Goal: Task Accomplishment & Management: Manage account settings

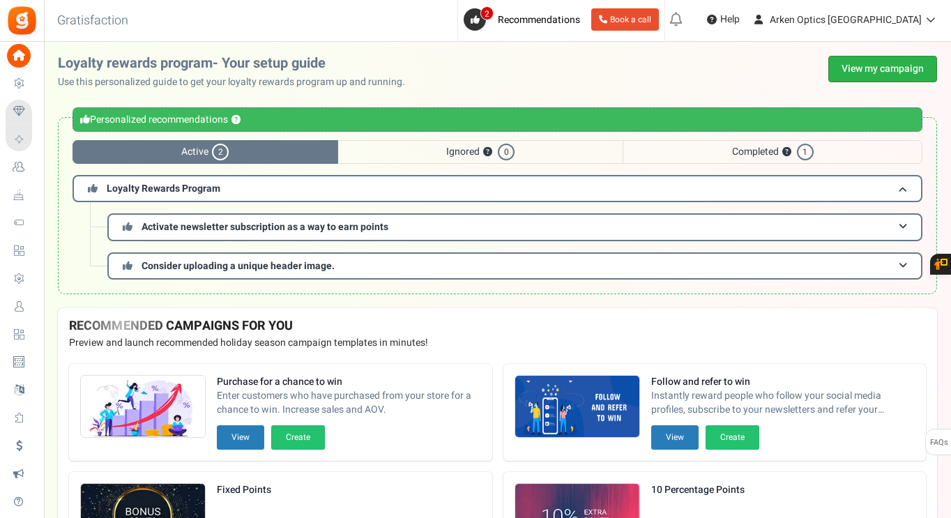
click at [851, 68] on link "View my campaign" at bounding box center [882, 69] width 109 height 26
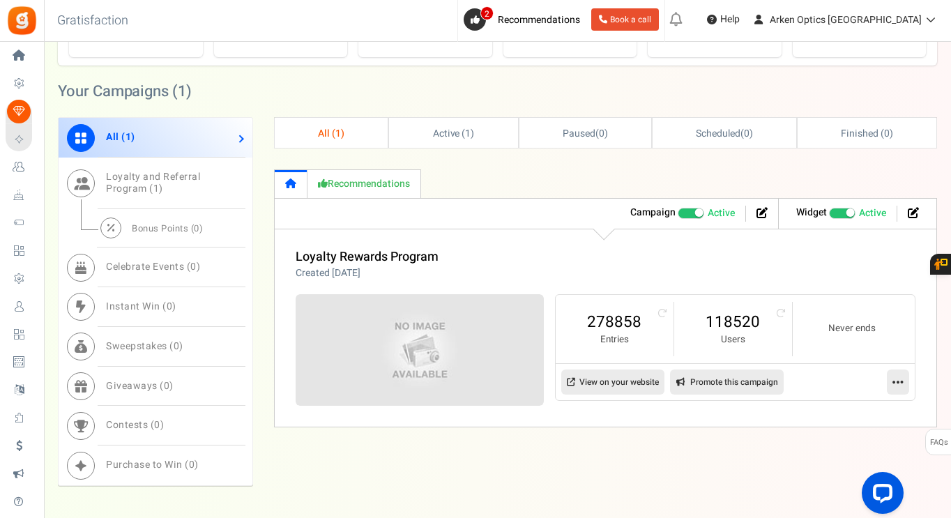
scroll to position [591, 0]
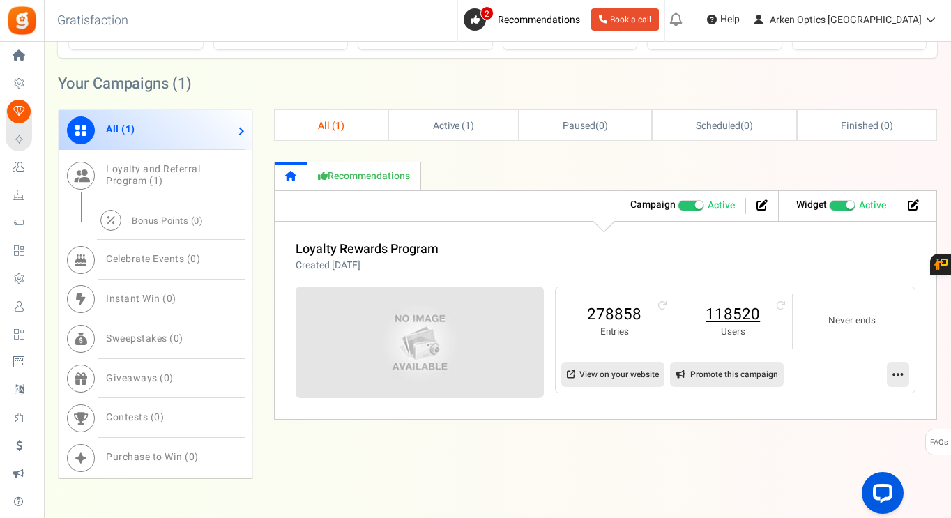
click at [747, 306] on link "118520" at bounding box center [733, 314] width 90 height 22
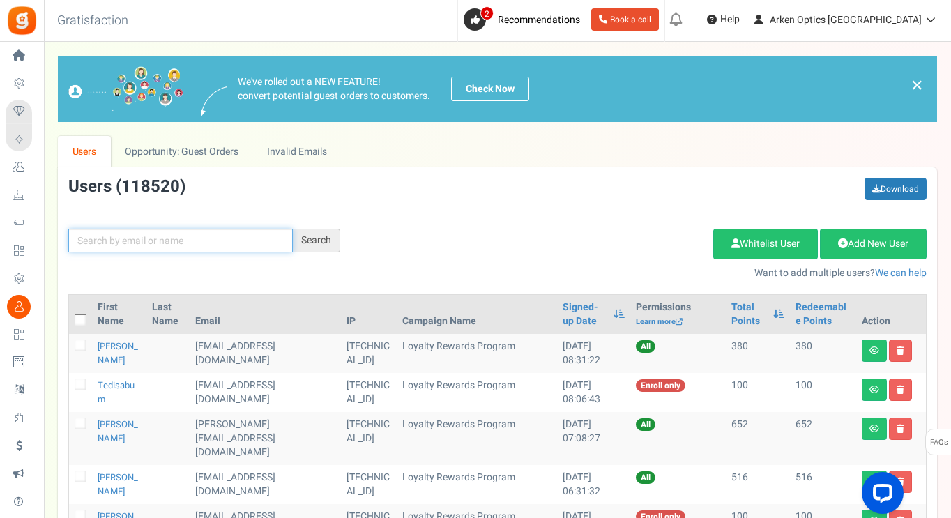
click at [240, 238] on input "text" at bounding box center [180, 241] width 224 height 24
paste input "You are allowed to use any of the discount codes o"
type input "You are allowed to use any of the discount codes o"
paste input "[EMAIL_ADDRESS][DOMAIN_NAME]"
type input "[EMAIL_ADDRESS][DOMAIN_NAME]"
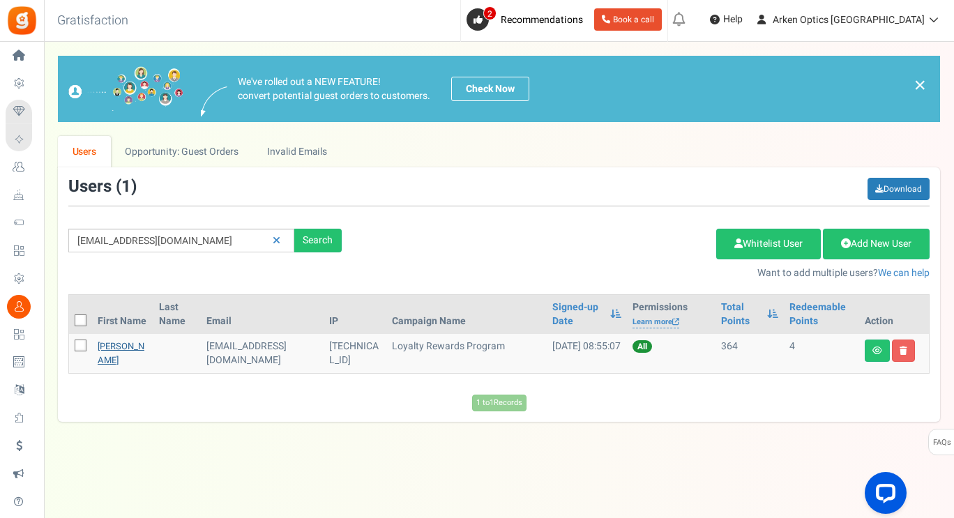
click at [141, 362] on link "[PERSON_NAME]" at bounding box center [121, 352] width 47 height 27
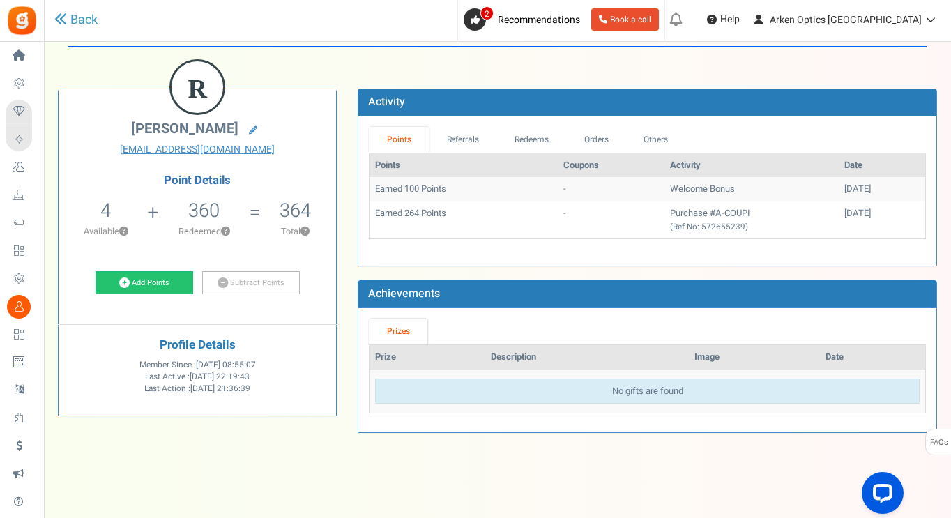
scroll to position [49, 0]
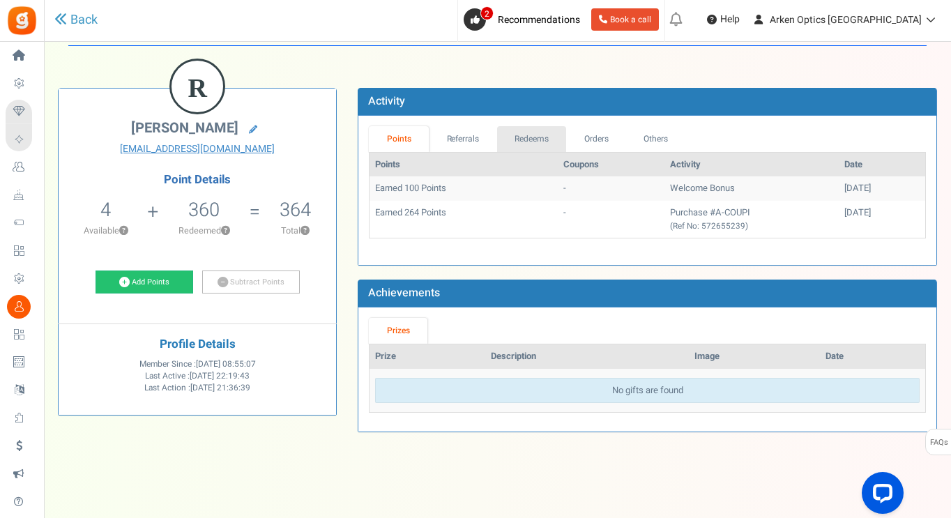
click at [523, 137] on link "Redeems" at bounding box center [532, 139] width 70 height 26
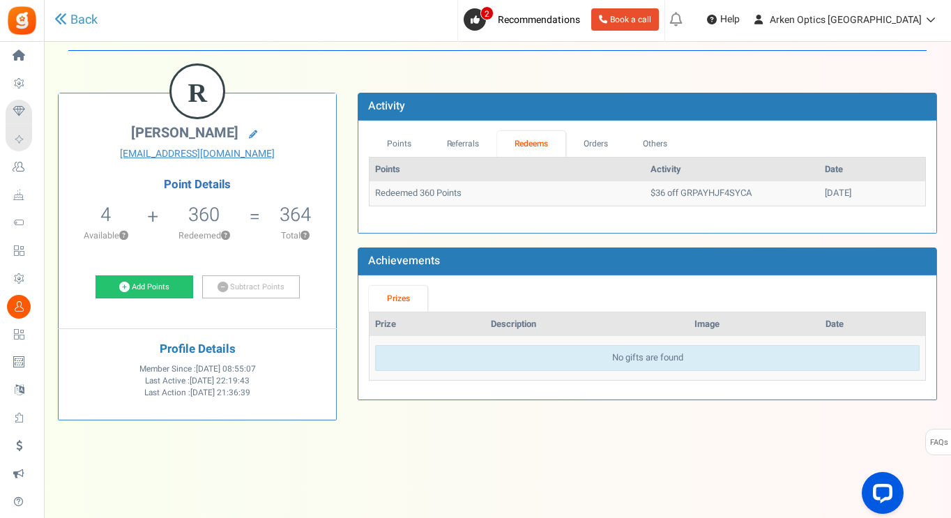
scroll to position [45, 0]
